Goal: Task Accomplishment & Management: Manage account settings

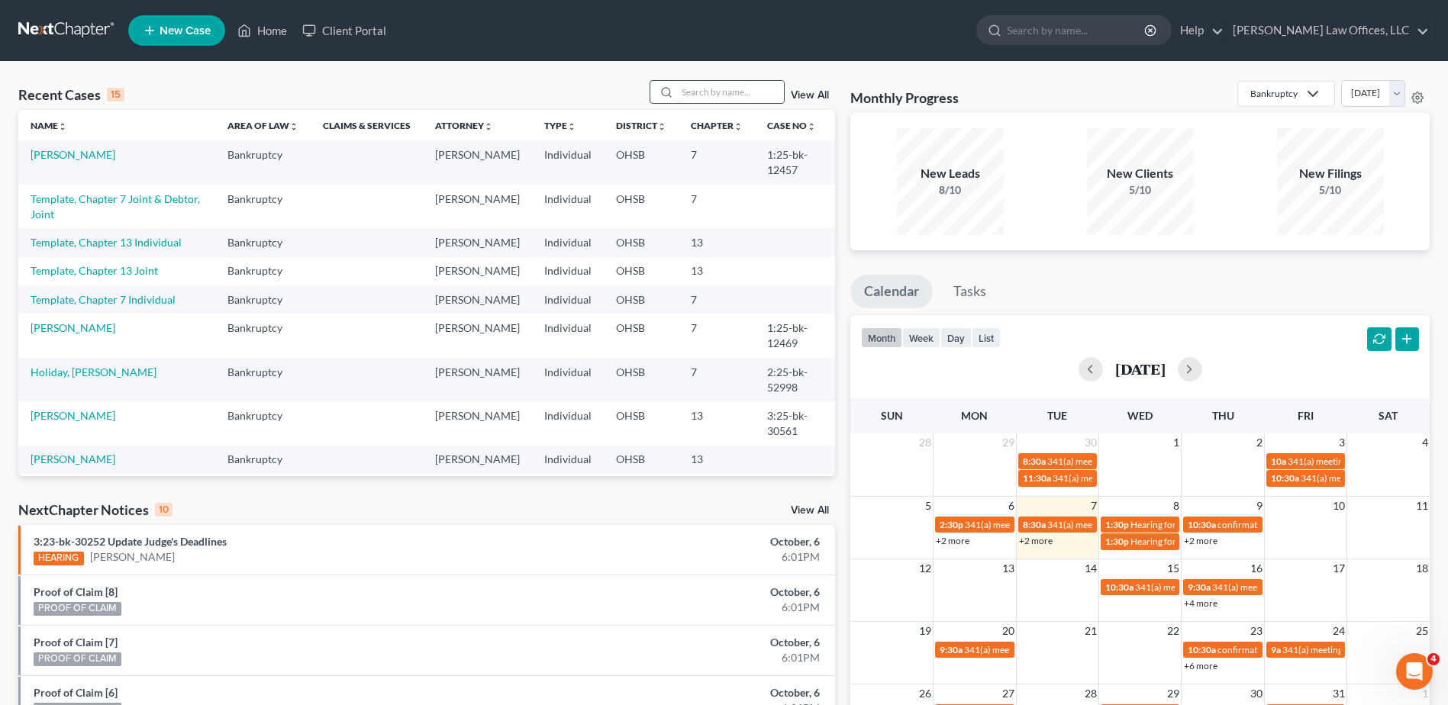
click at [701, 87] on input "search" at bounding box center [730, 92] width 107 height 22
type input "green"
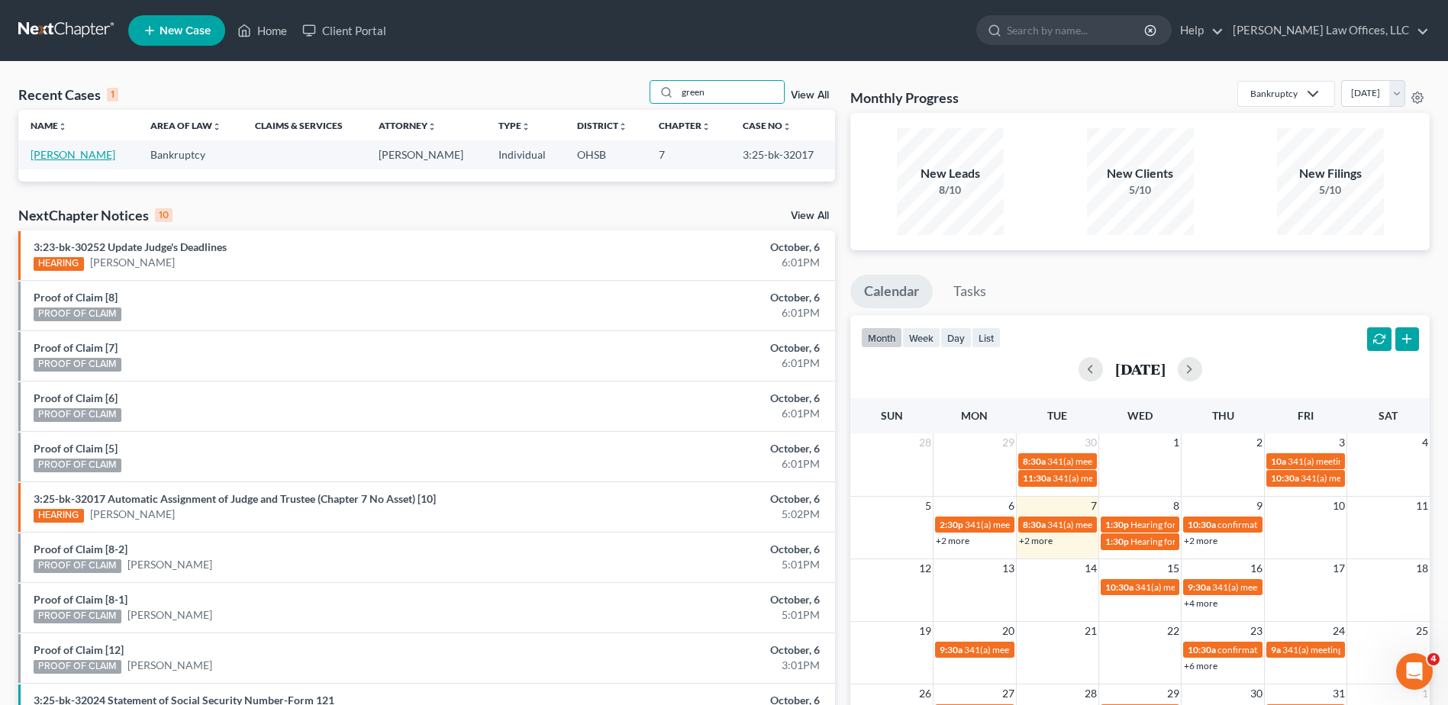
click at [53, 160] on link "[PERSON_NAME]" at bounding box center [73, 154] width 85 height 13
select select "3"
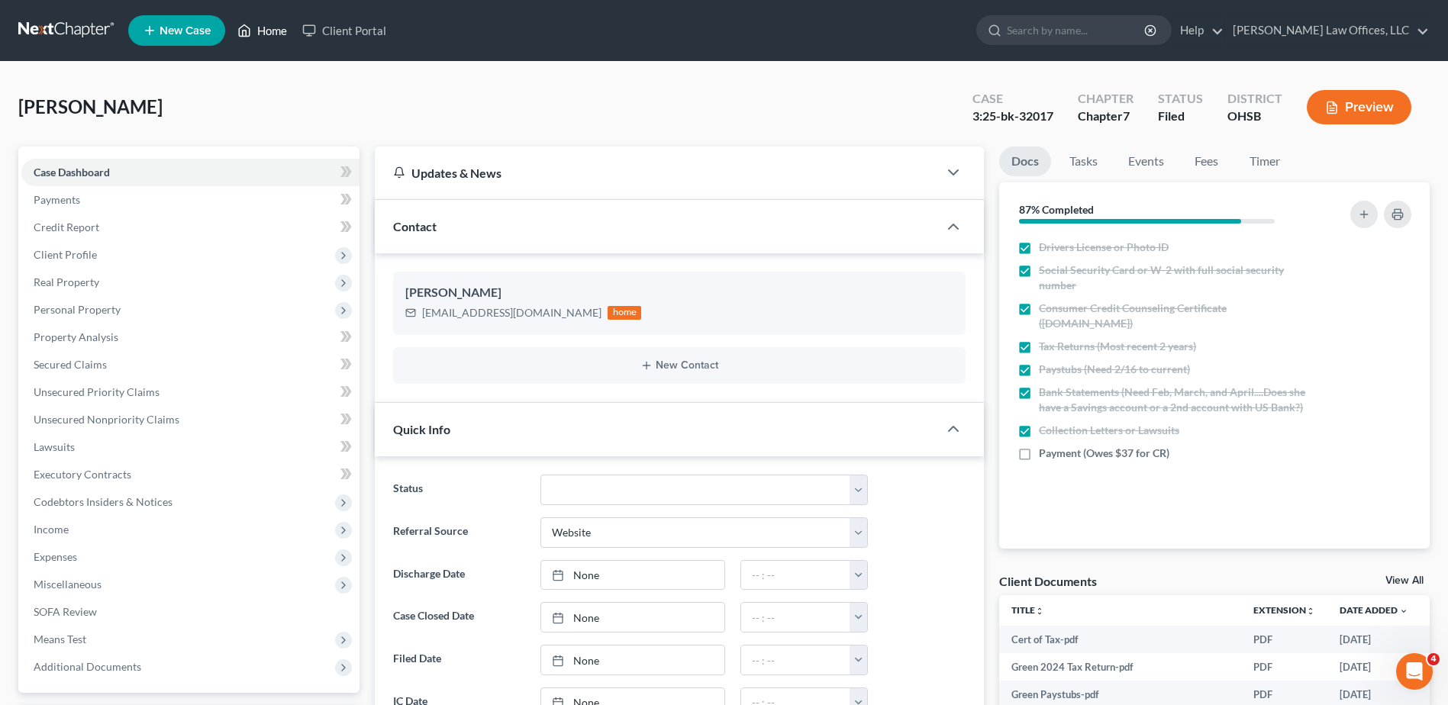
click at [269, 34] on link "Home" at bounding box center [262, 30] width 65 height 27
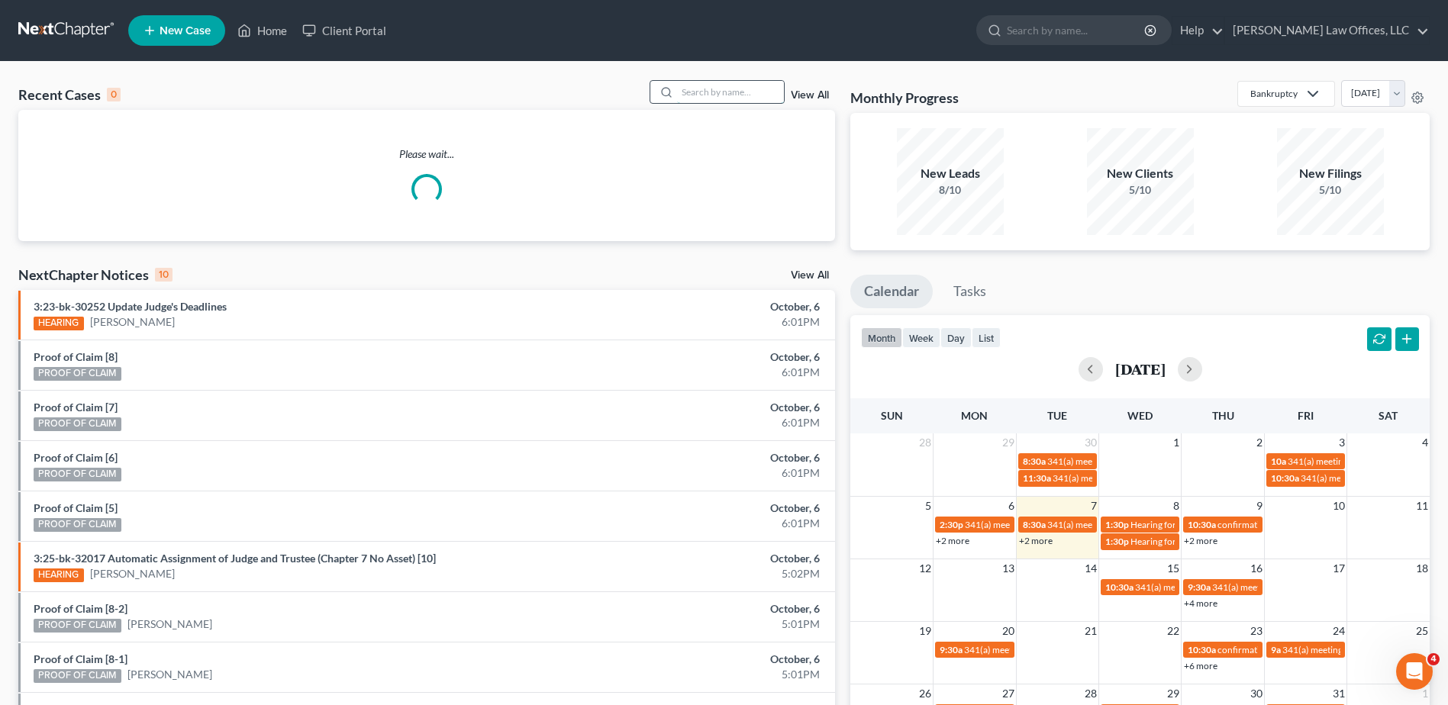
click at [758, 95] on input "search" at bounding box center [730, 92] width 107 height 22
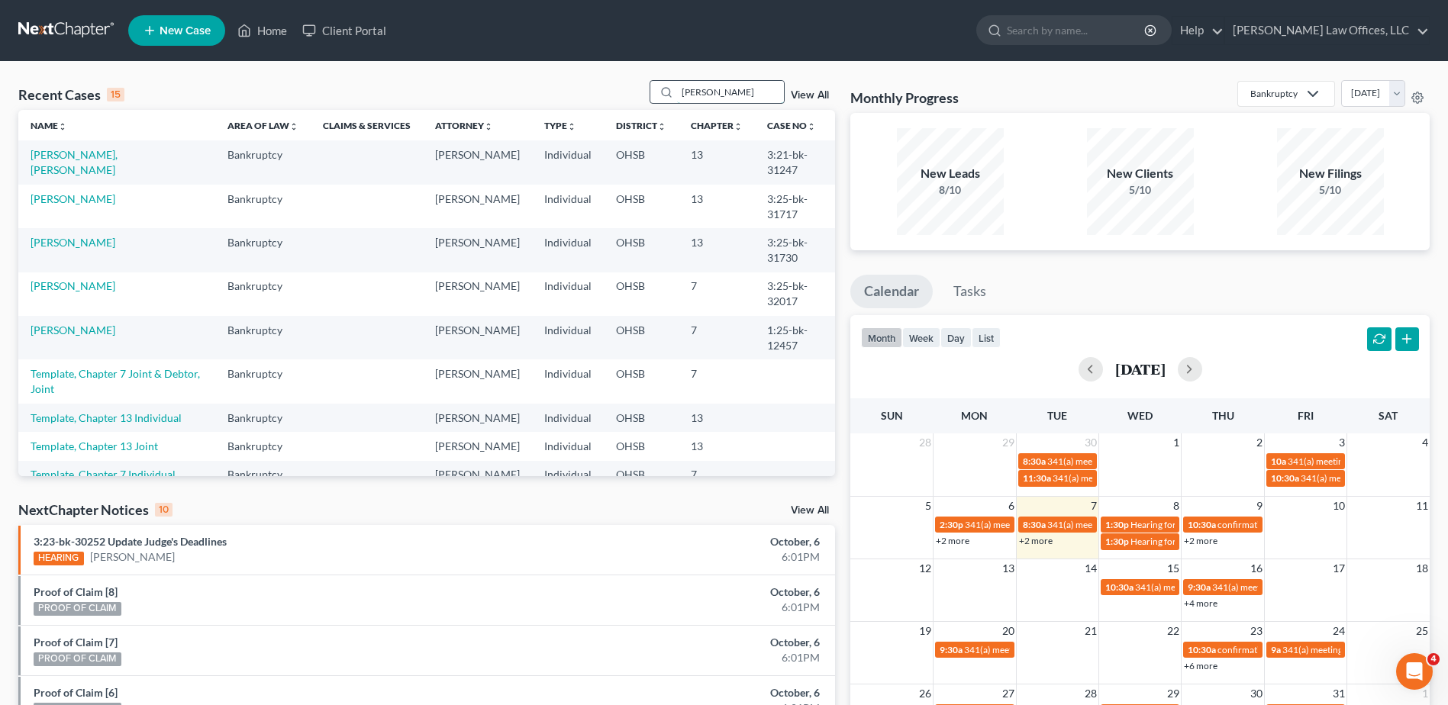
type input "[PERSON_NAME]"
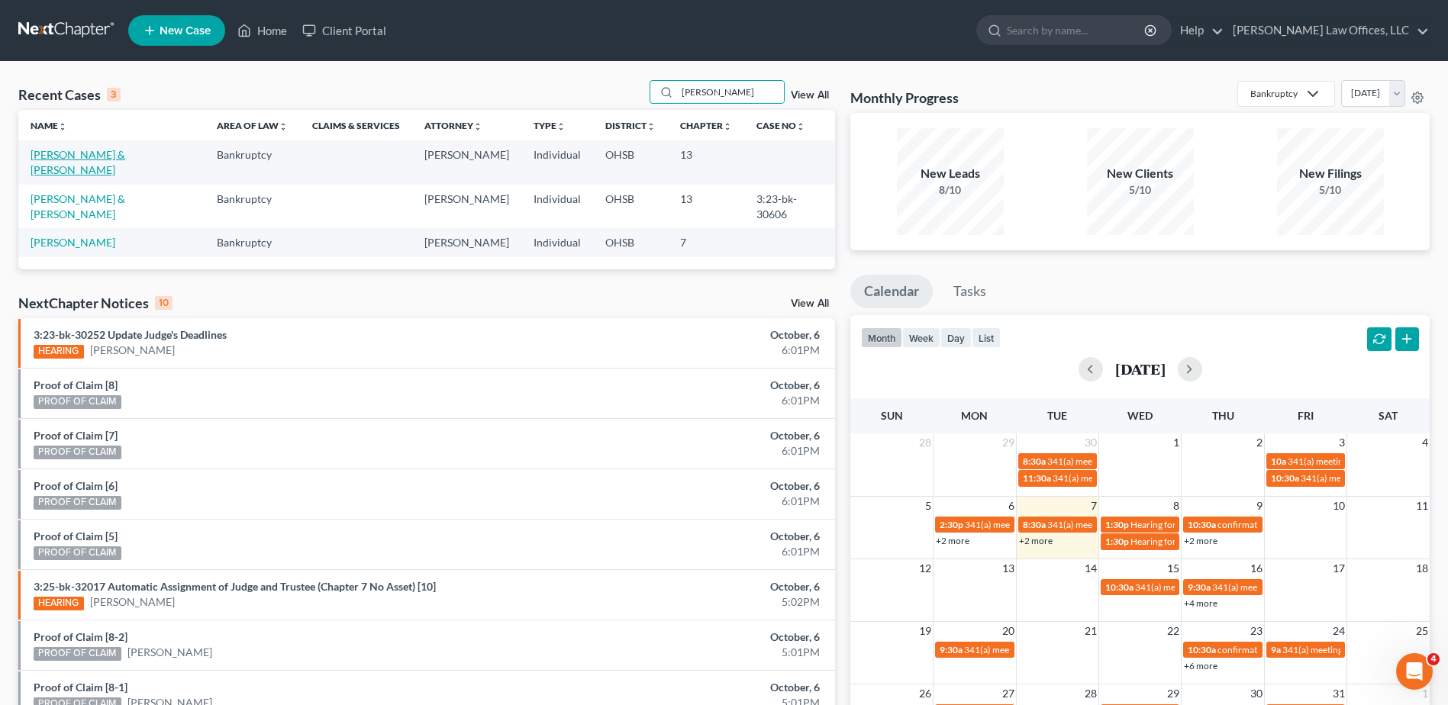
click at [118, 156] on link "[PERSON_NAME] & [PERSON_NAME]" at bounding box center [78, 162] width 95 height 28
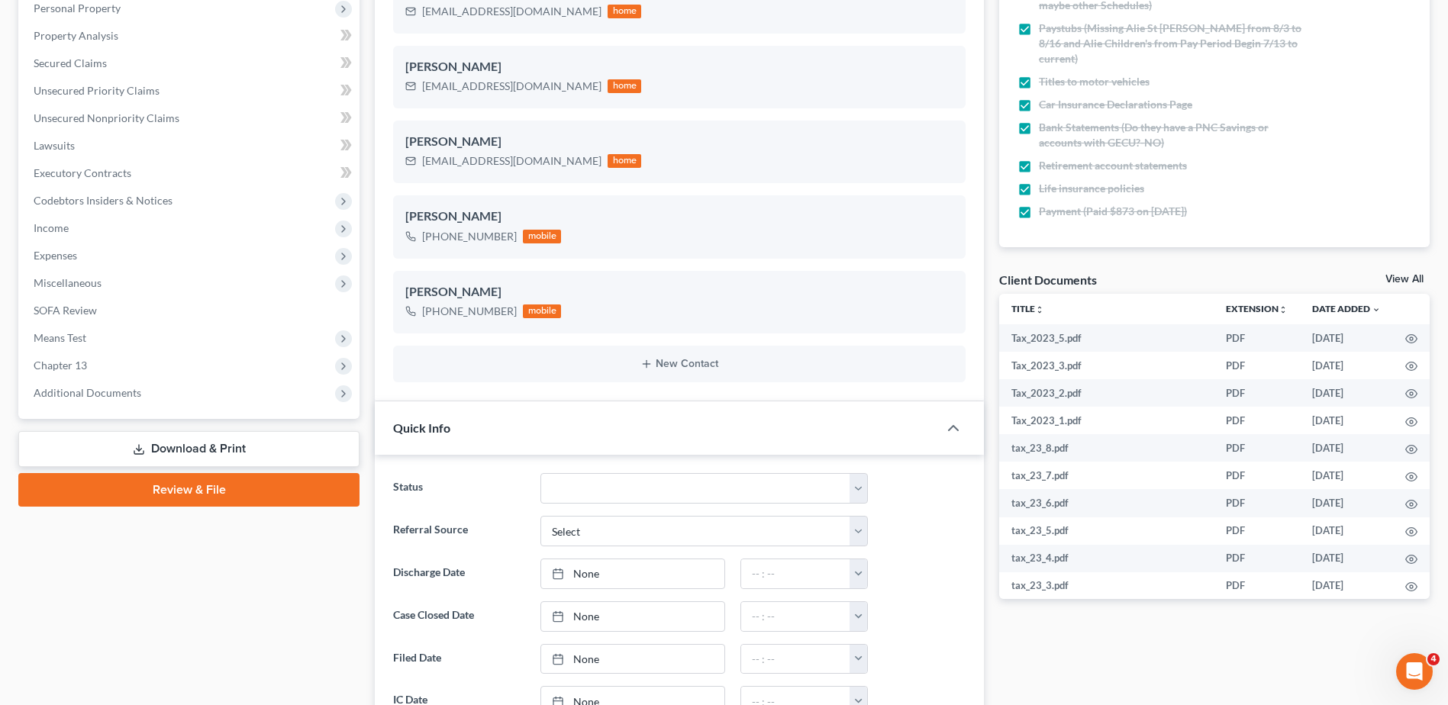
scroll to position [305, 0]
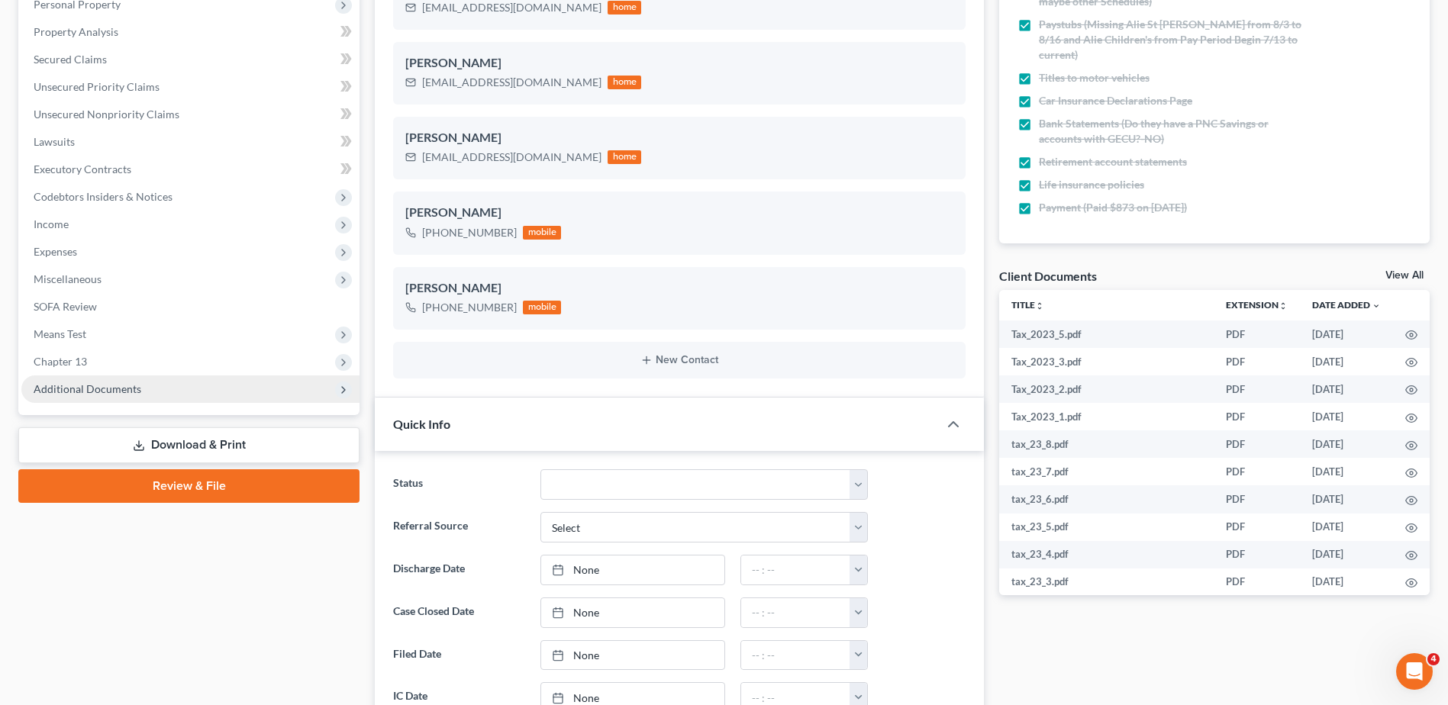
click at [70, 390] on span "Additional Documents" at bounding box center [88, 388] width 108 height 13
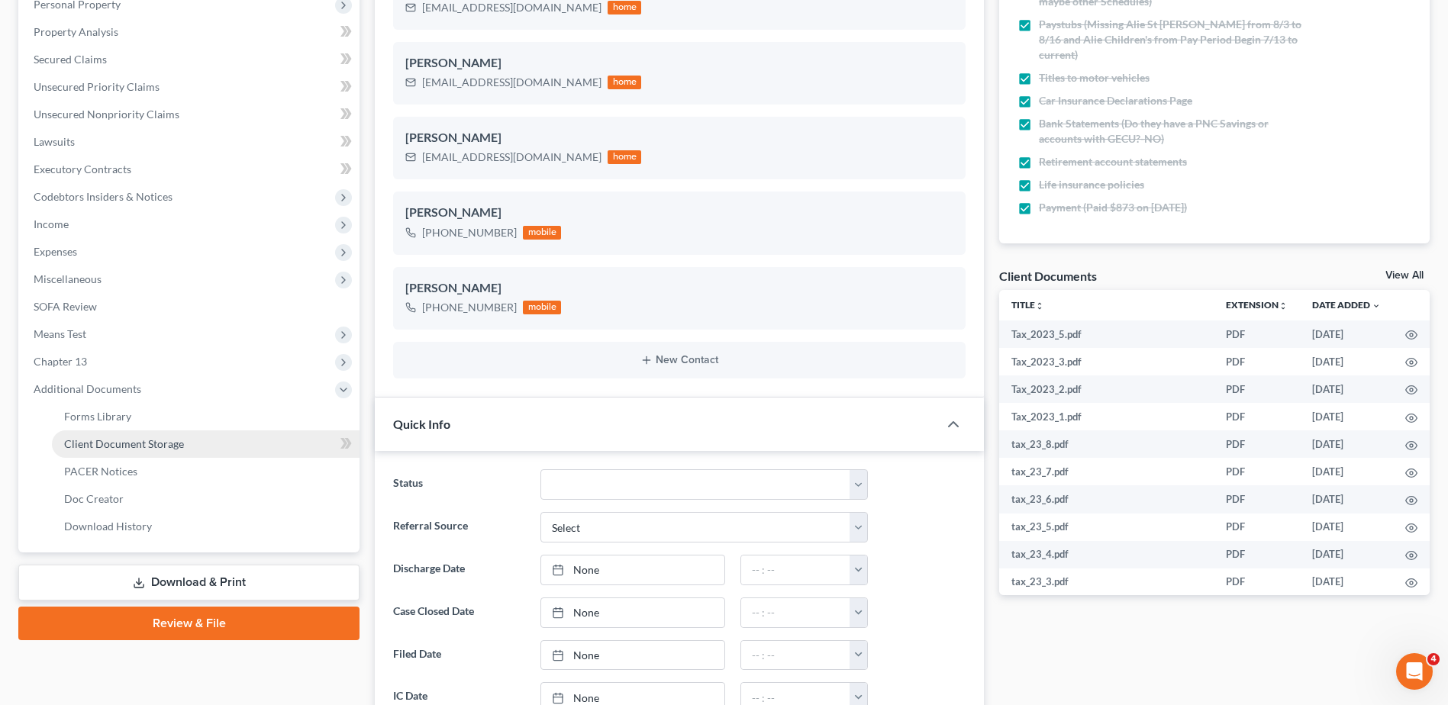
click at [94, 440] on span "Client Document Storage" at bounding box center [124, 443] width 120 height 13
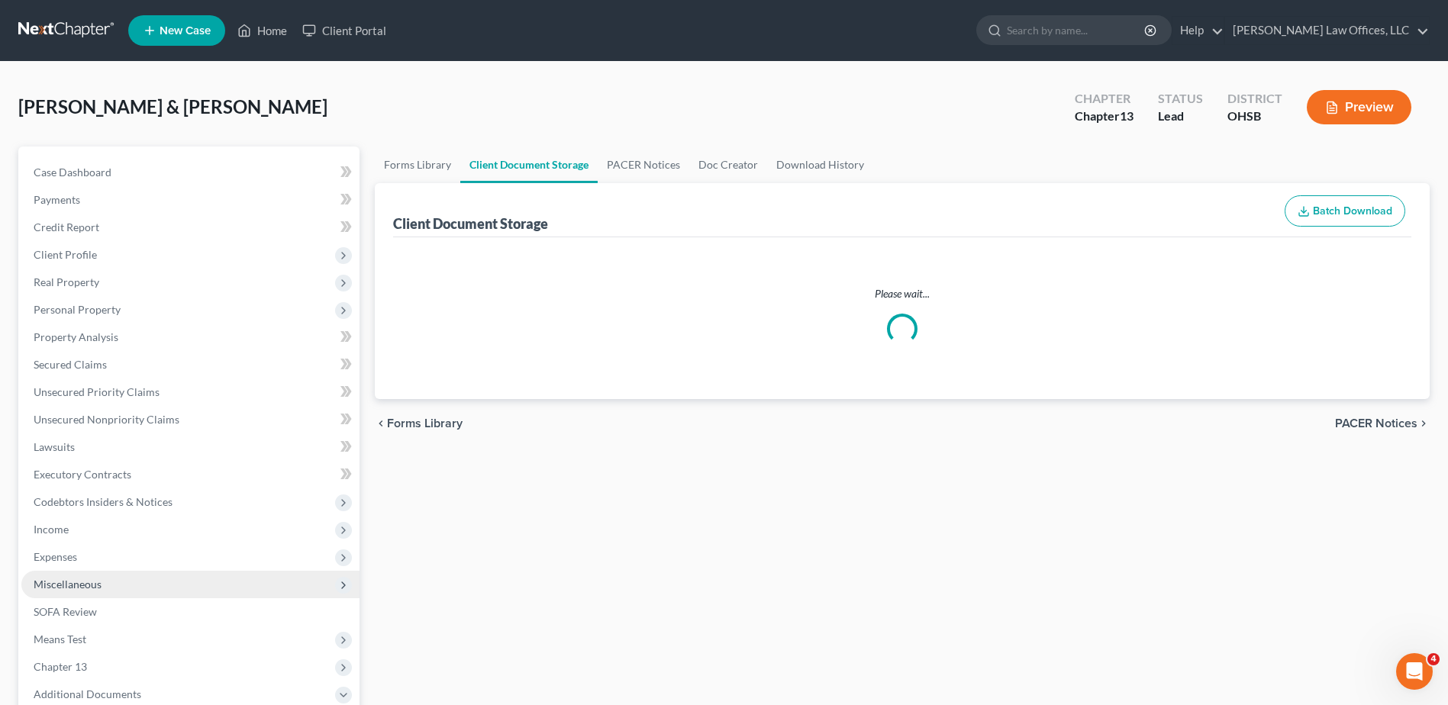
select select "7"
